Goal: Task Accomplishment & Management: Manage account settings

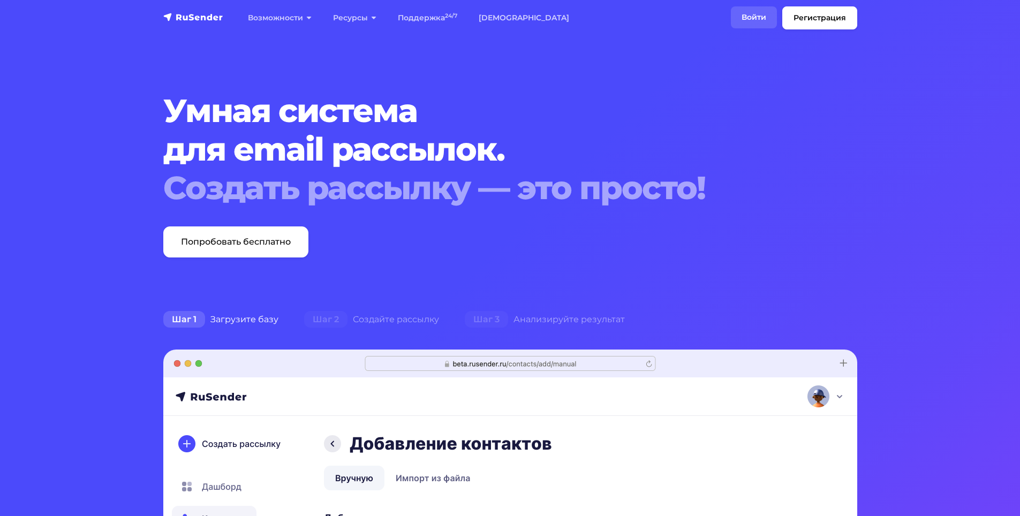
click at [743, 7] on link "Войти" at bounding box center [754, 17] width 46 height 22
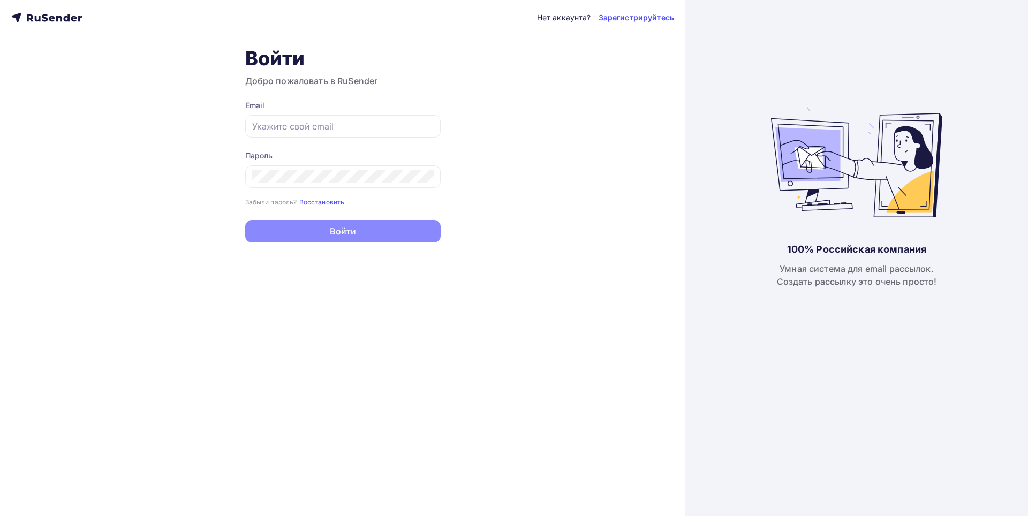
type input "[EMAIL_ADDRESS][DOMAIN_NAME]"
click at [282, 223] on button "Войти" at bounding box center [342, 231] width 195 height 22
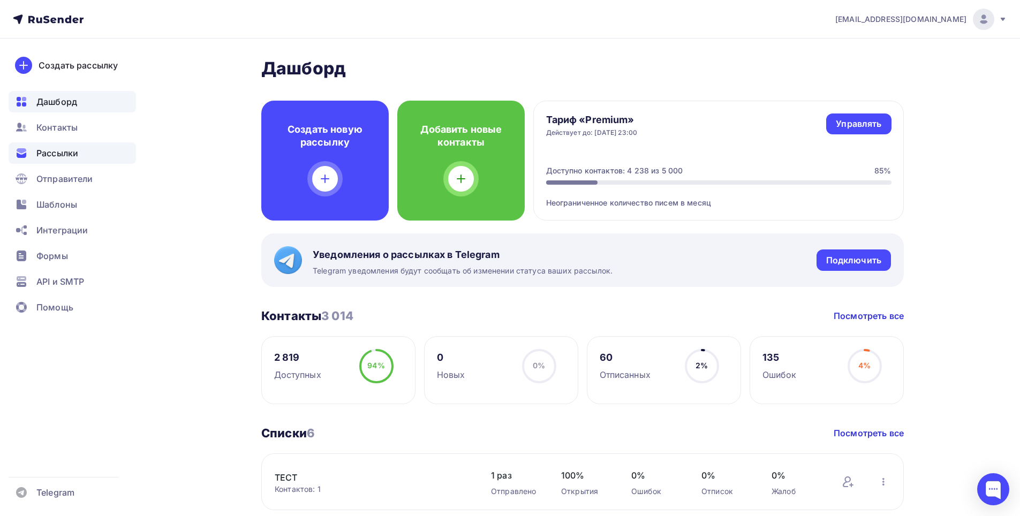
click at [78, 148] on span "Рассылки" at bounding box center [57, 153] width 42 height 13
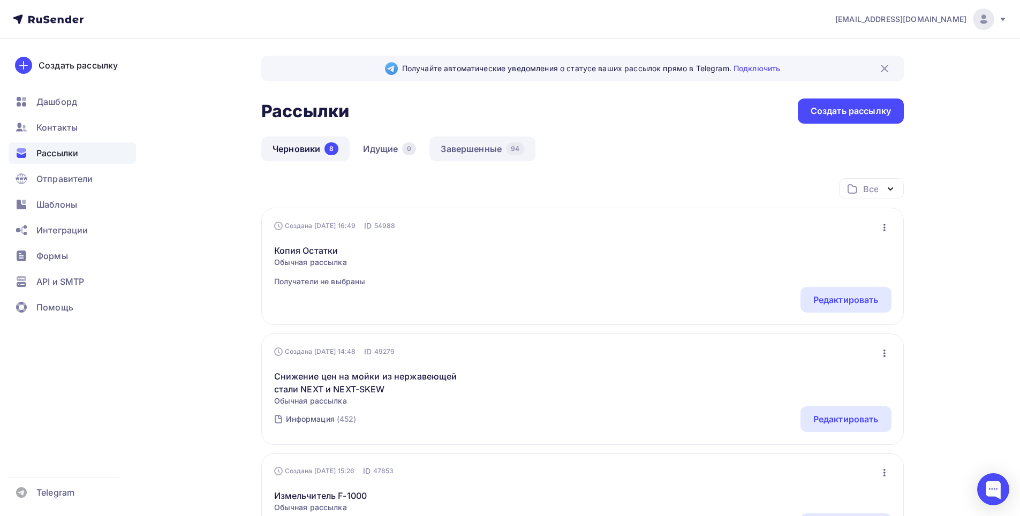
click at [503, 157] on link "Завершенные 94" at bounding box center [482, 148] width 106 height 25
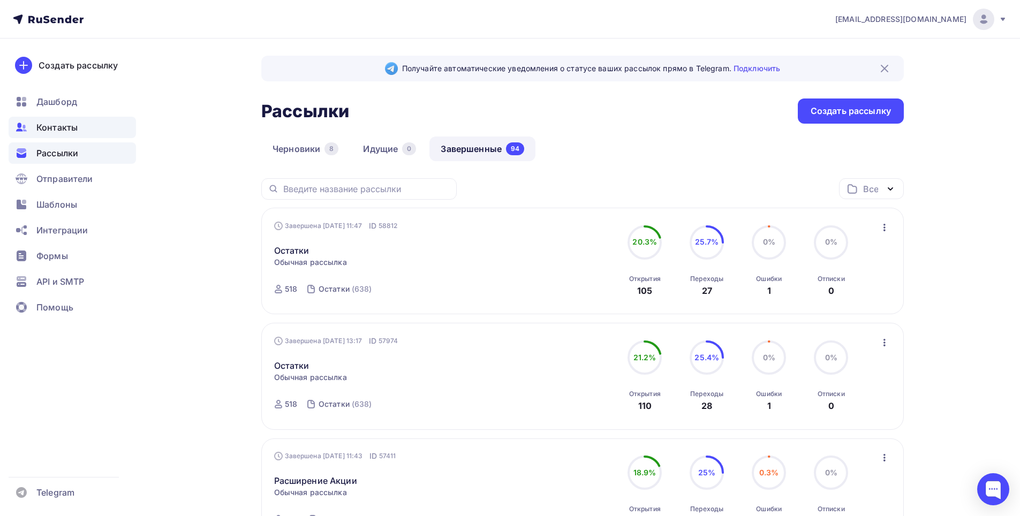
click at [80, 128] on div "Контакты" at bounding box center [72, 127] width 127 height 21
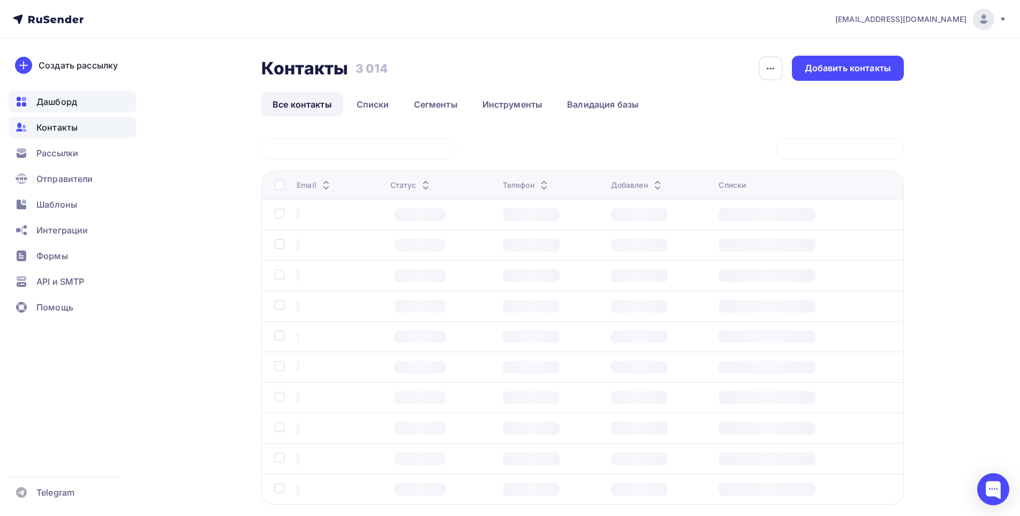
click at [62, 101] on span "Дашборд" at bounding box center [56, 101] width 41 height 13
